Goal: Transaction & Acquisition: Download file/media

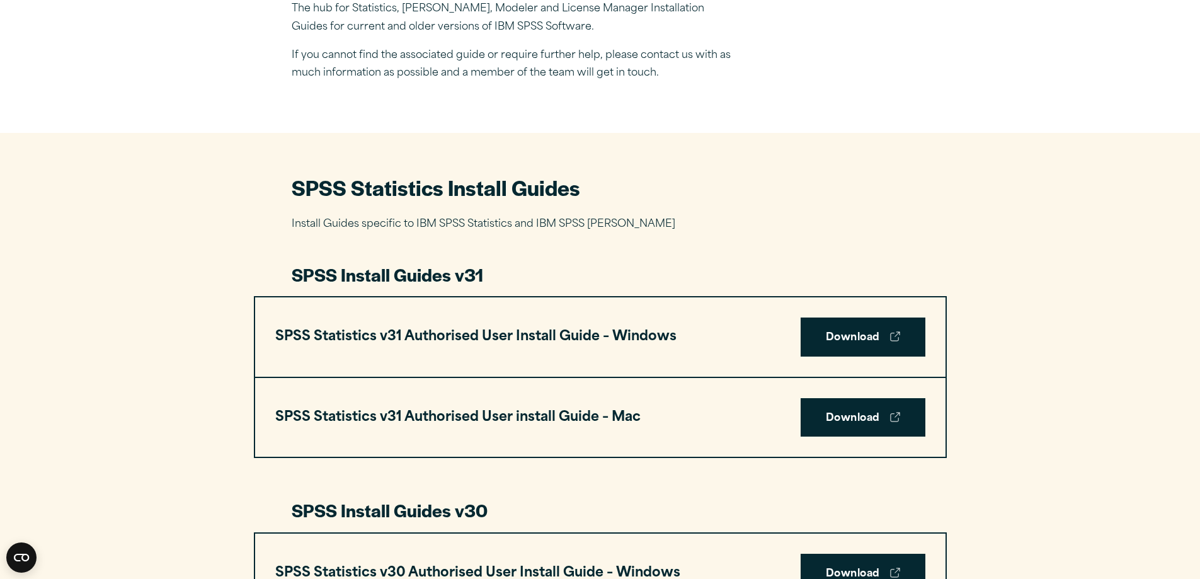
scroll to position [504, 0]
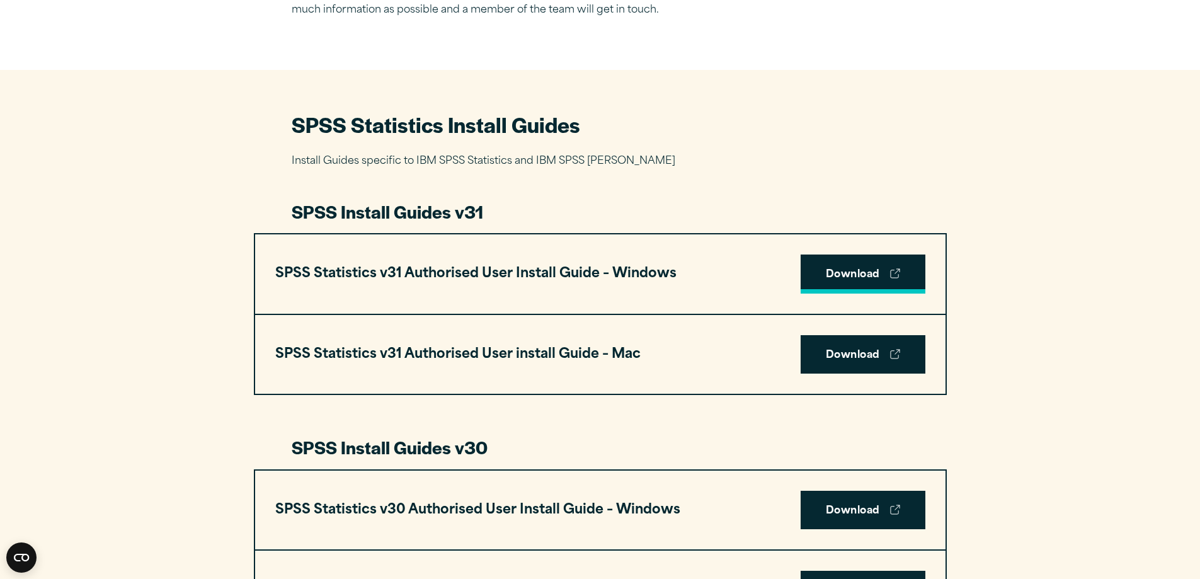
click at [855, 276] on link "Download" at bounding box center [862, 273] width 125 height 39
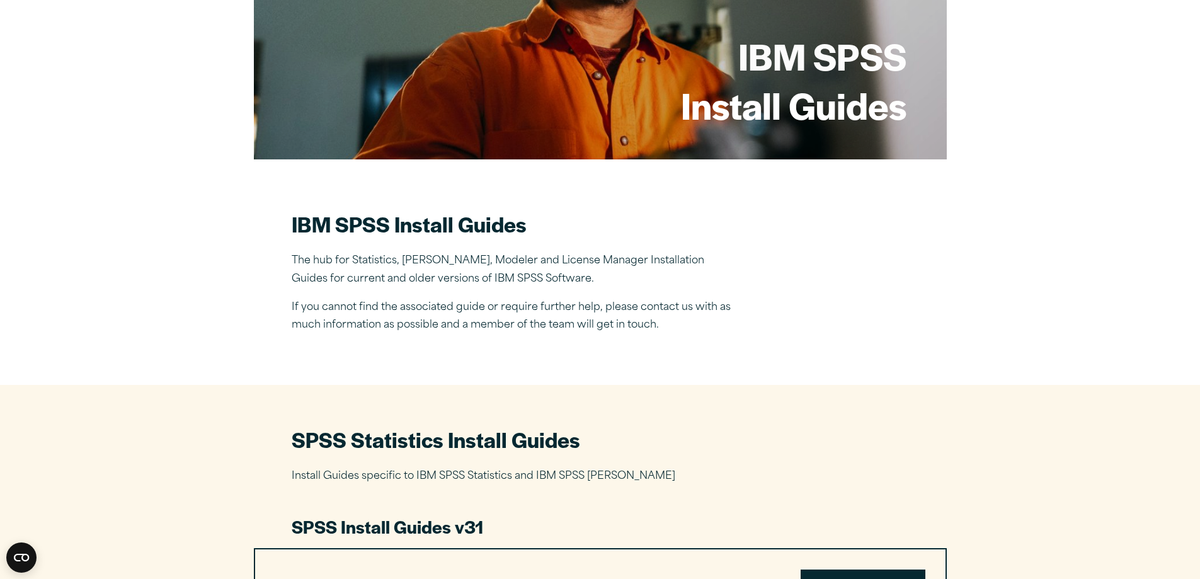
scroll to position [0, 0]
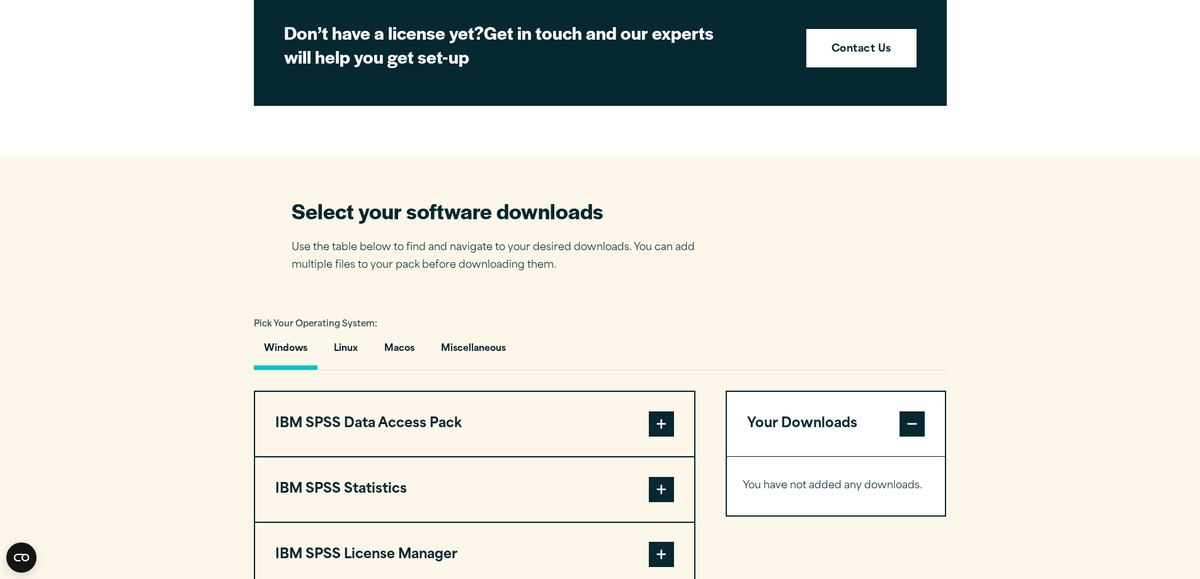
scroll to position [693, 0]
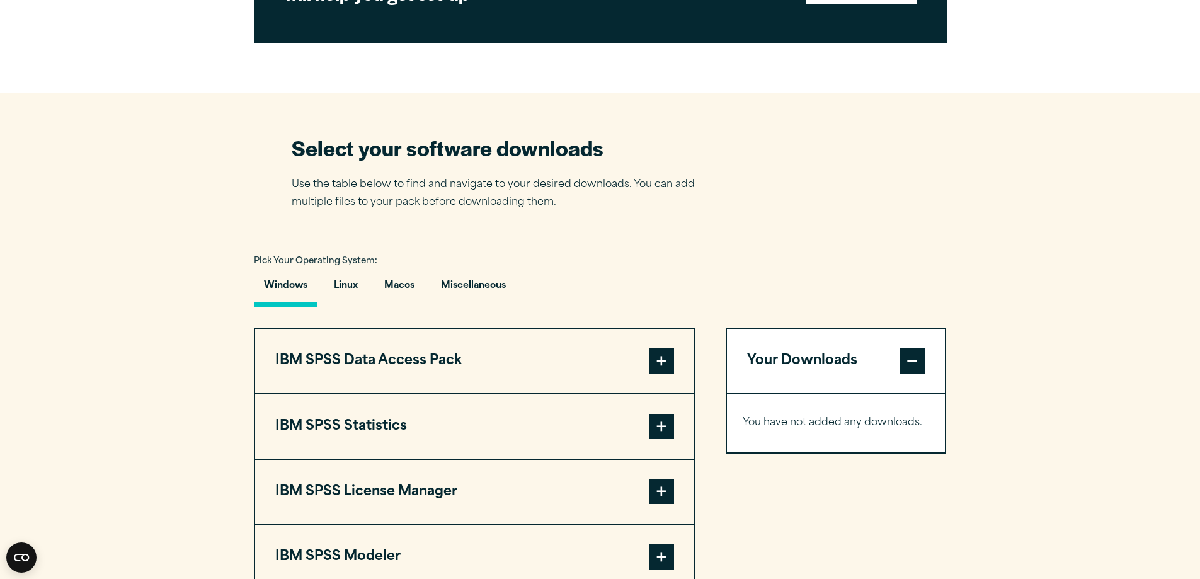
click at [683, 419] on button "IBM SPSS Statistics" at bounding box center [474, 426] width 439 height 64
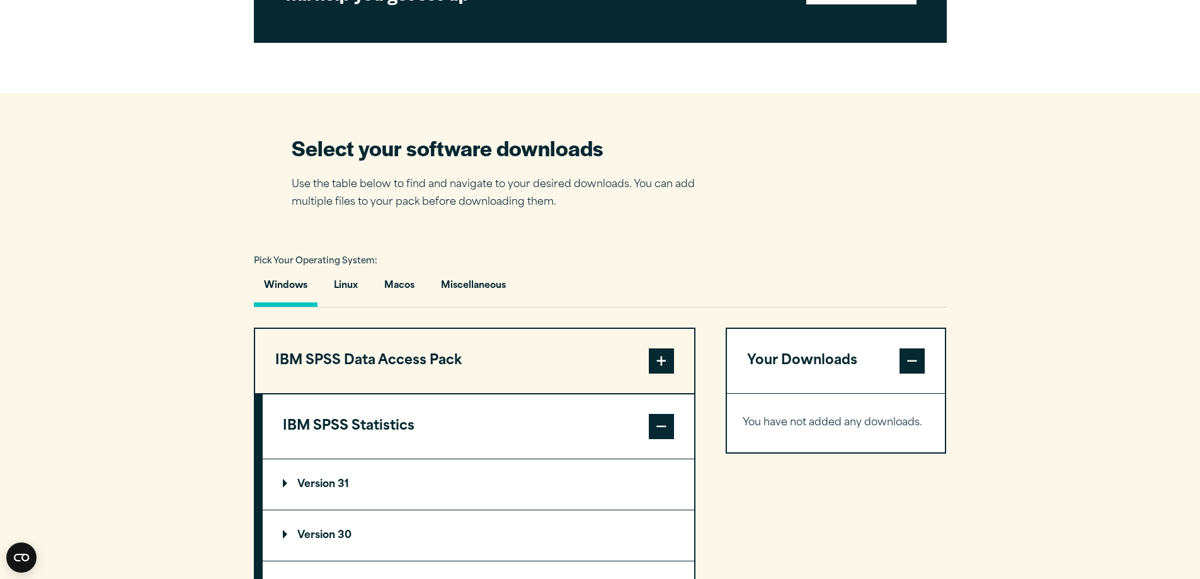
click at [333, 479] on p "Version 31" at bounding box center [316, 484] width 66 height 10
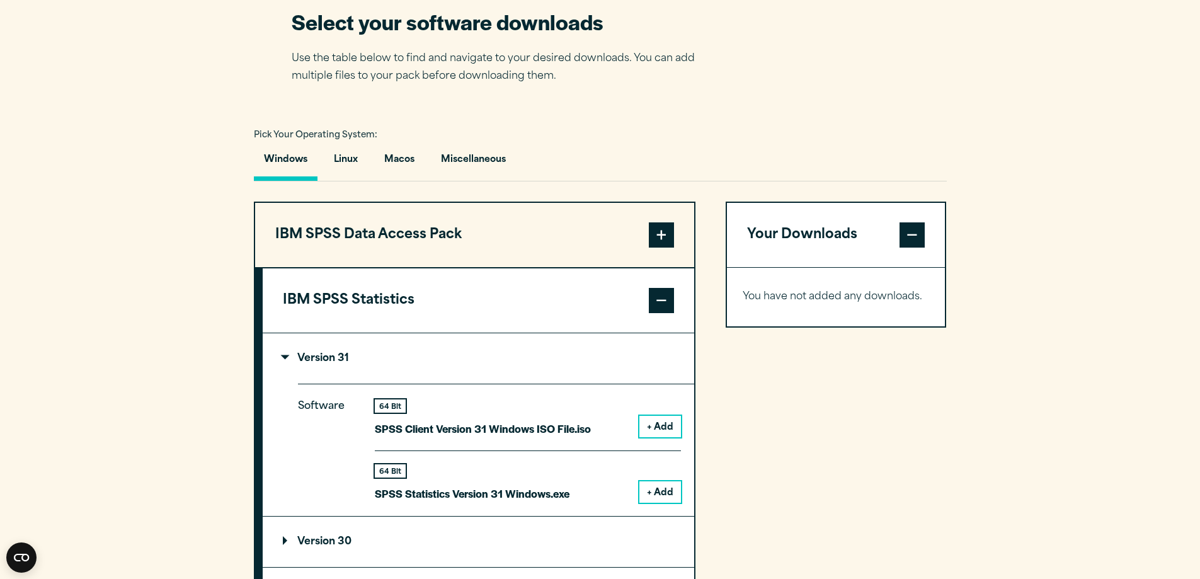
scroll to position [882, 0]
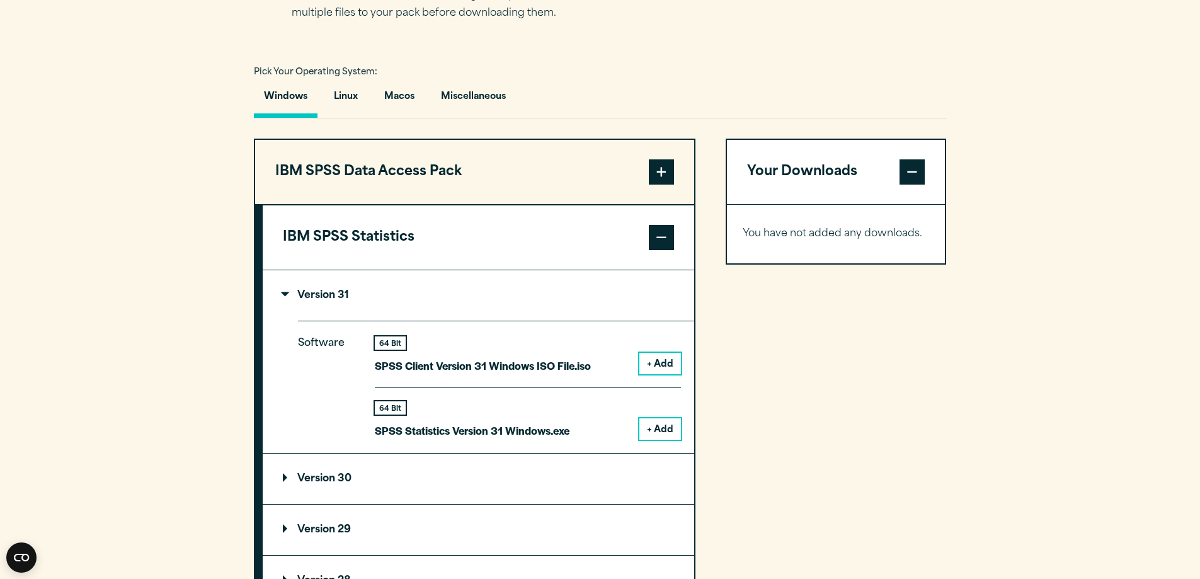
click at [644, 429] on button "+ Add" at bounding box center [660, 428] width 42 height 21
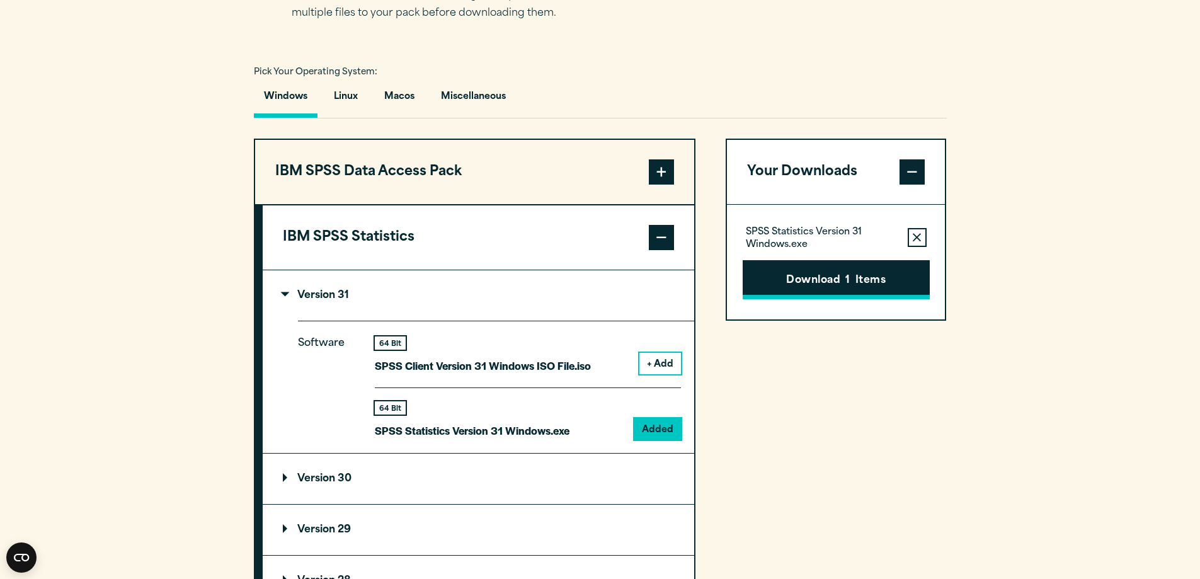
click at [916, 278] on button "Download 1 Items" at bounding box center [835, 279] width 187 height 39
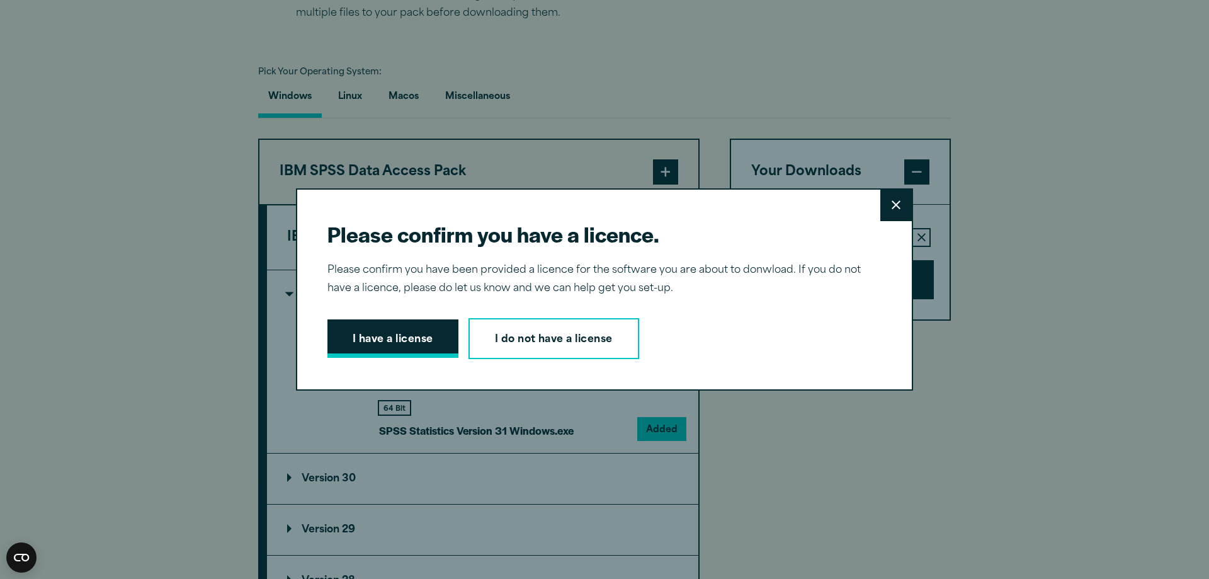
click at [336, 348] on button "I have a license" at bounding box center [392, 338] width 131 height 39
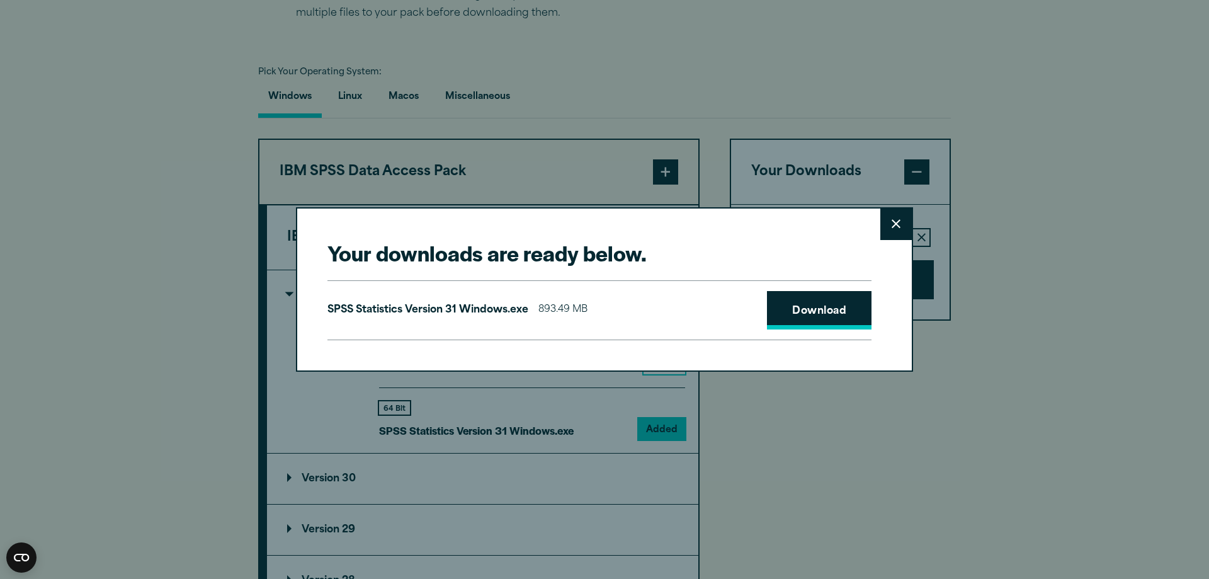
click at [800, 321] on link "Download" at bounding box center [819, 310] width 105 height 39
click at [894, 217] on button "Close" at bounding box center [895, 223] width 31 height 31
